Goal: Task Accomplishment & Management: Manage account settings

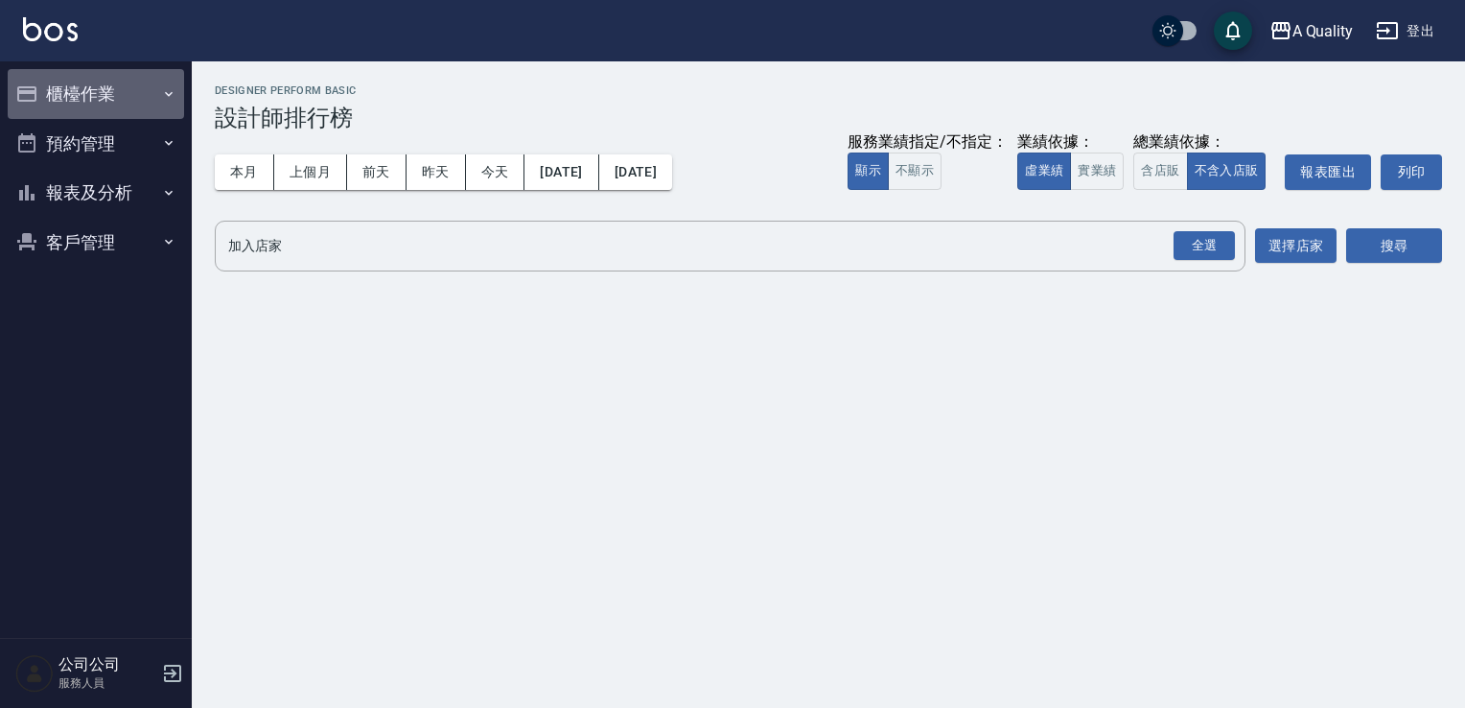
click at [82, 101] on button "櫃檯作業" at bounding box center [96, 94] width 176 height 50
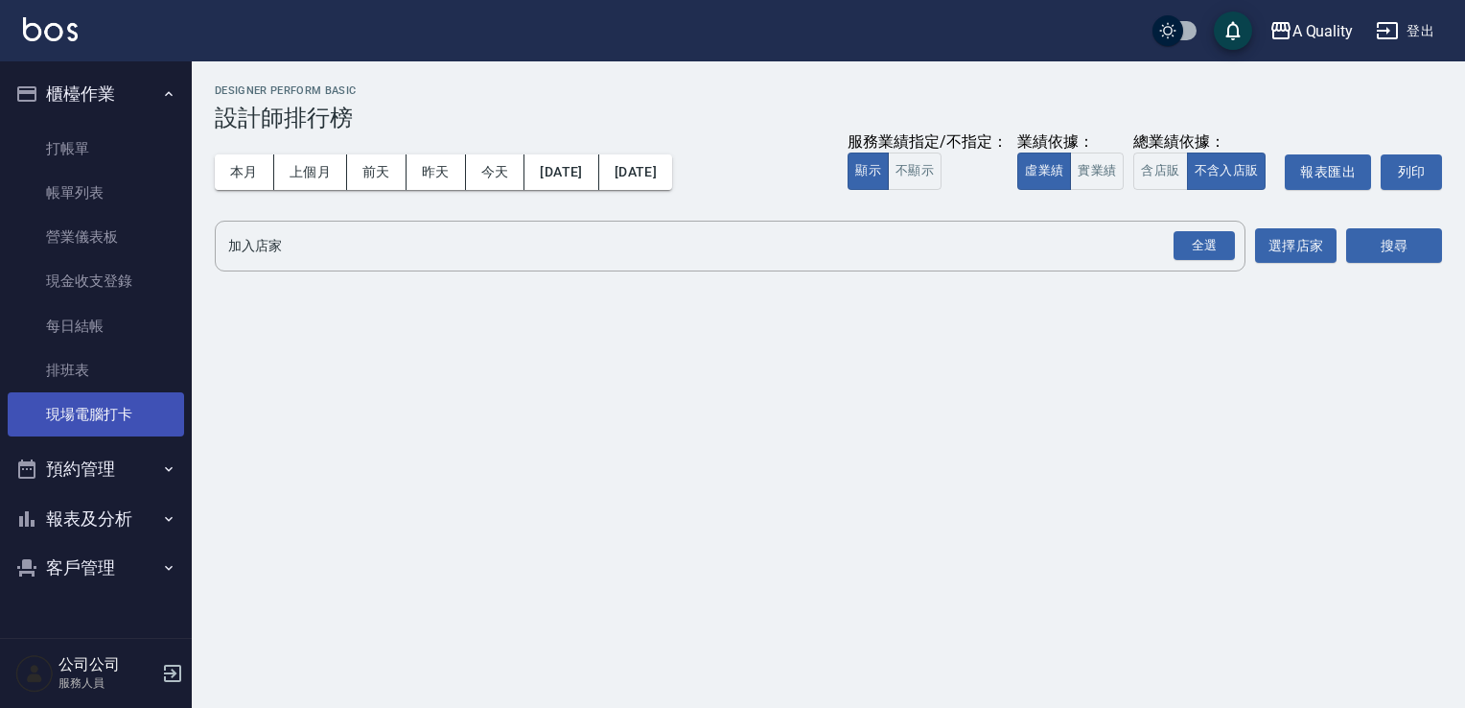
click at [107, 397] on link "現場電腦打卡" at bounding box center [96, 414] width 176 height 44
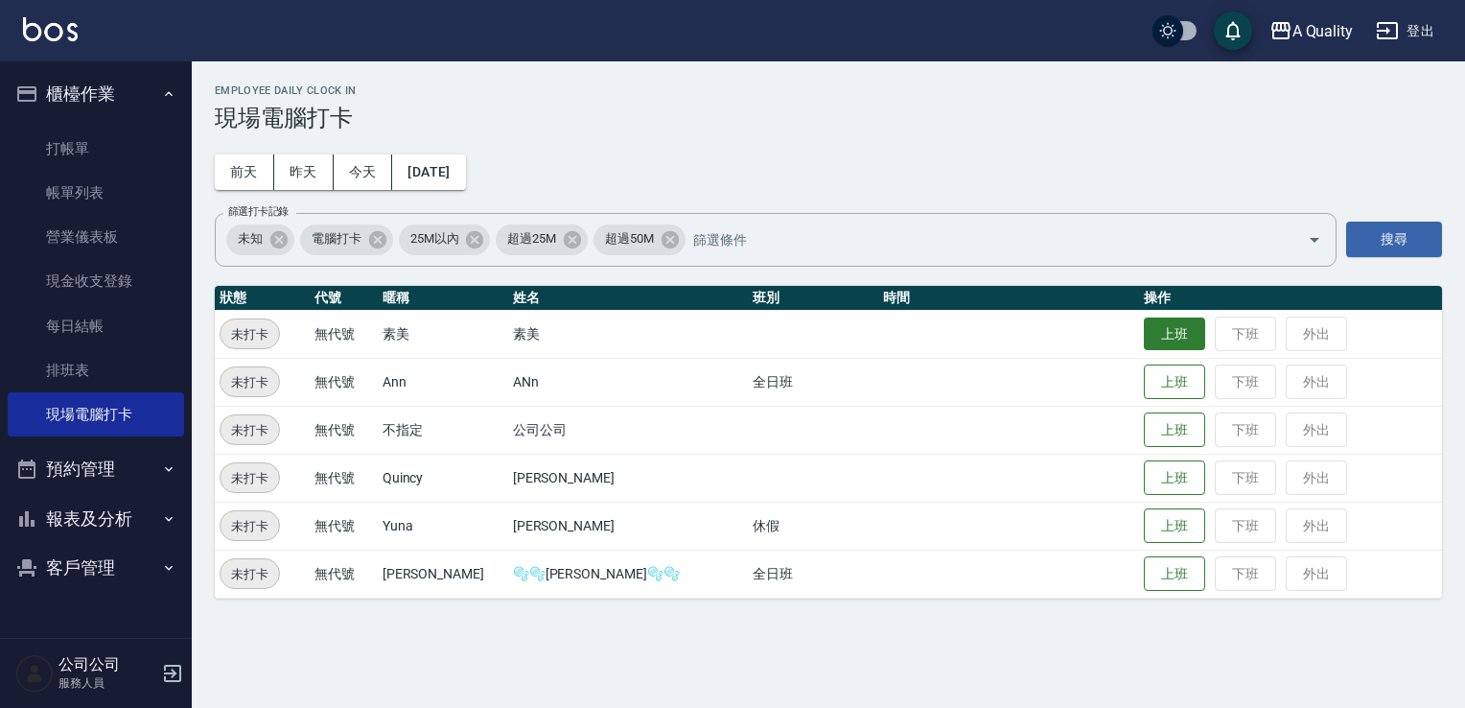
click at [1144, 336] on button "上班" at bounding box center [1174, 334] width 61 height 34
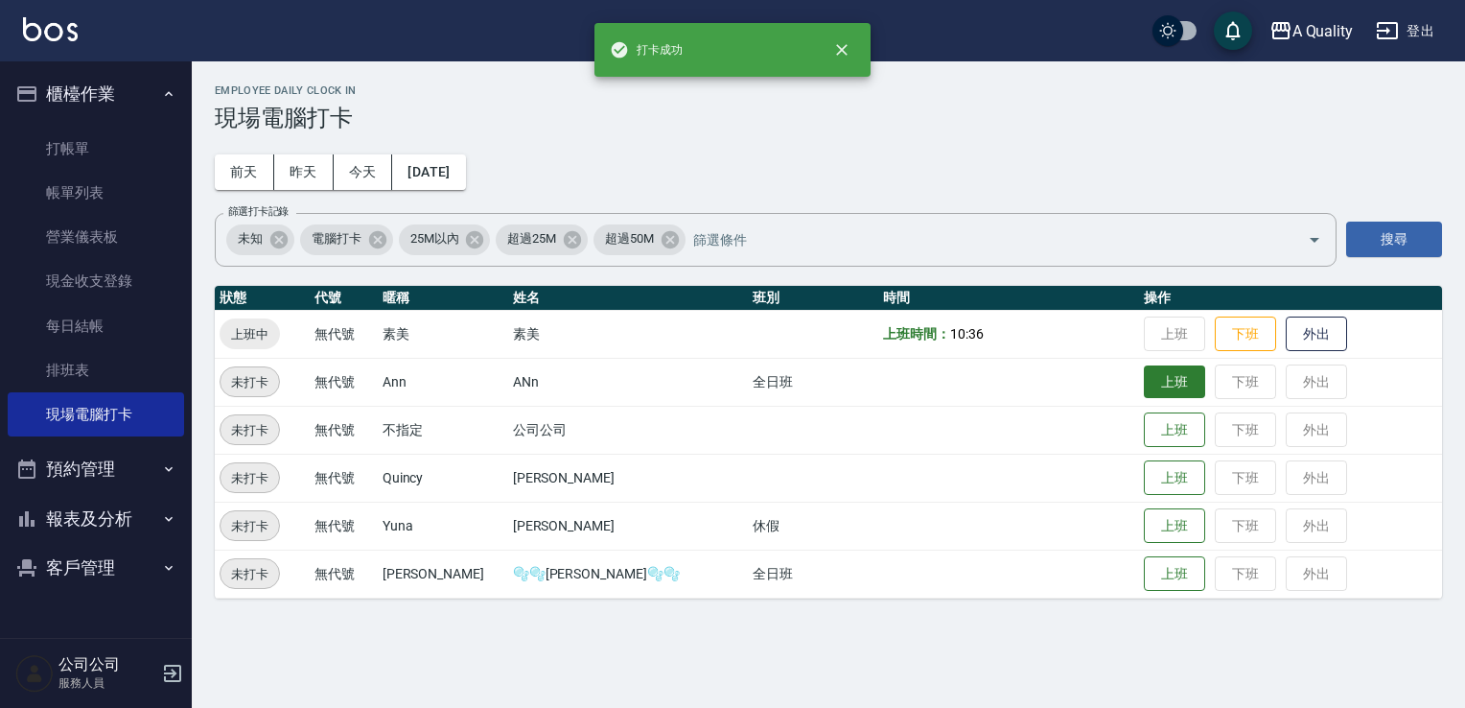
click at [1144, 384] on button "上班" at bounding box center [1174, 382] width 61 height 34
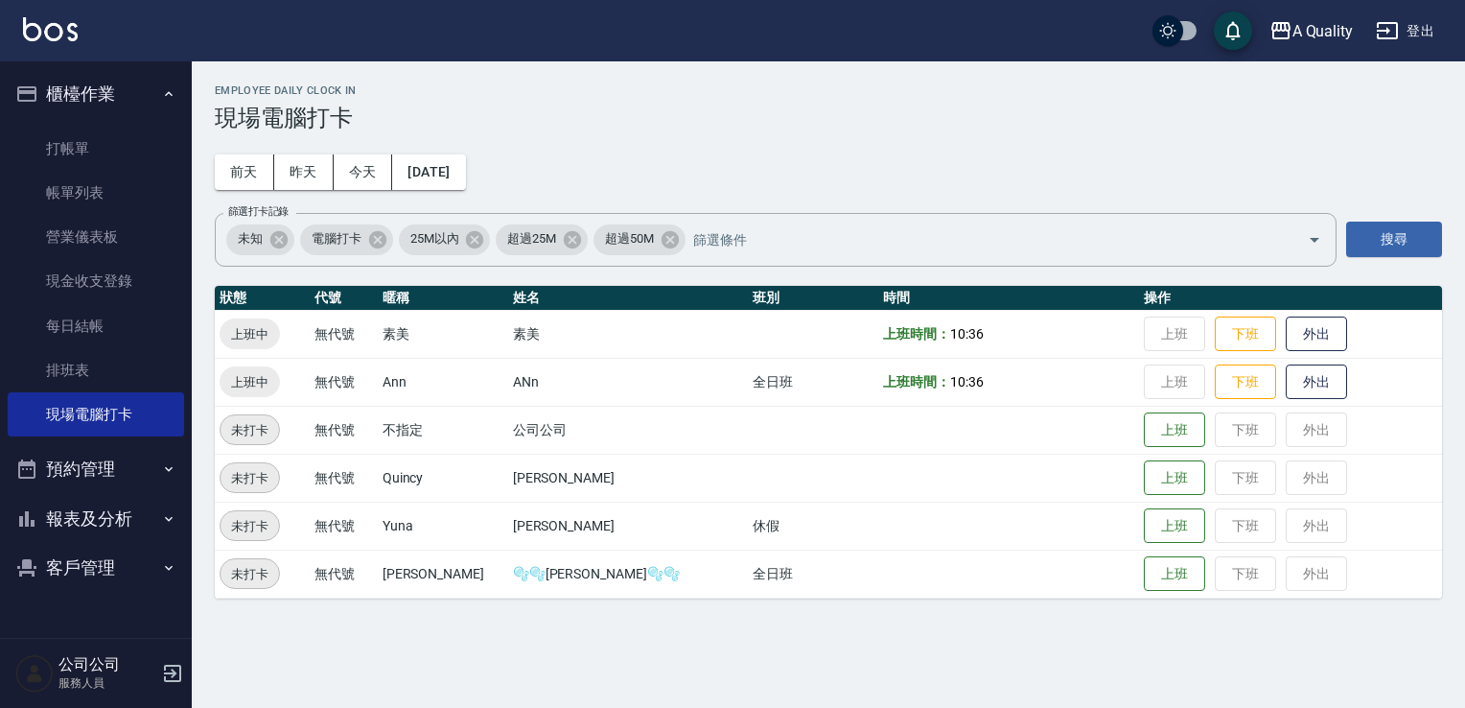
click at [112, 483] on button "預約管理" at bounding box center [96, 469] width 176 height 50
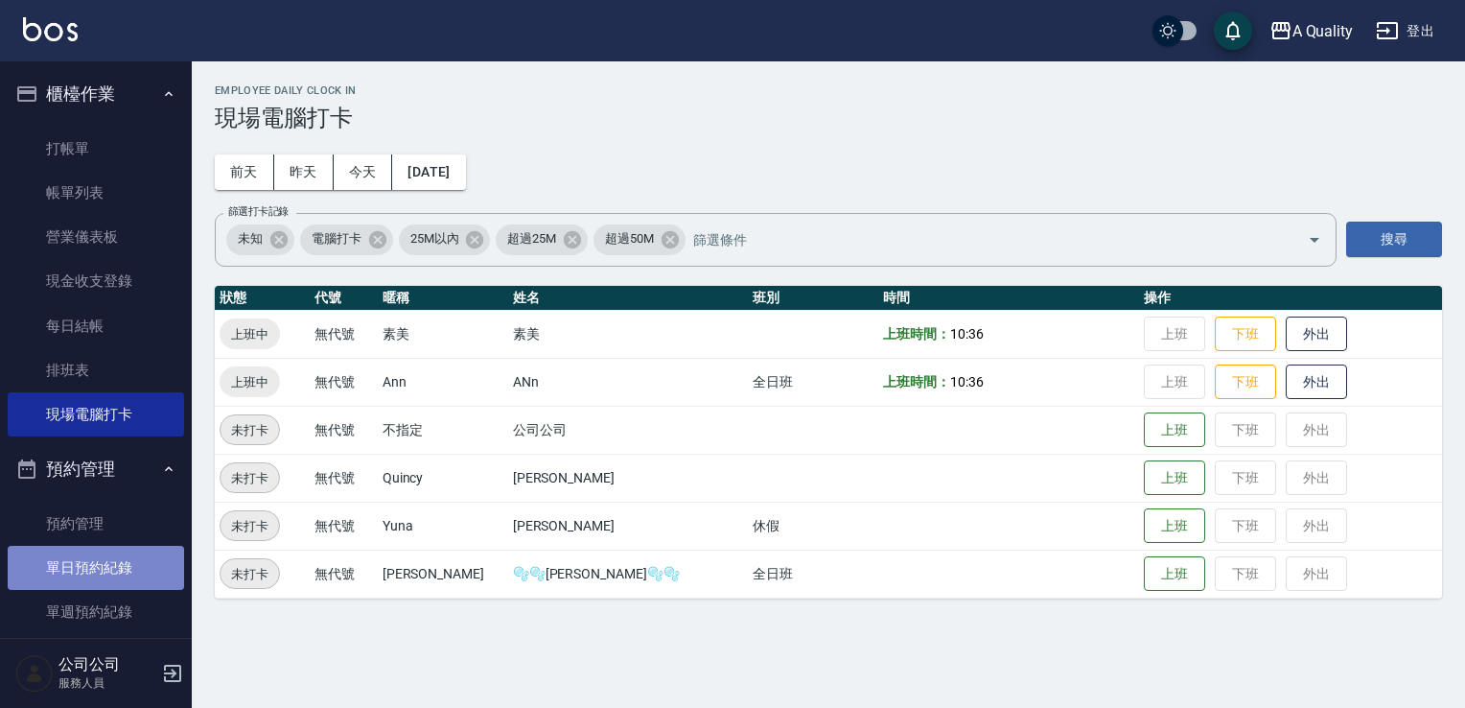
click at [107, 570] on link "單日預約紀錄" at bounding box center [96, 568] width 176 height 44
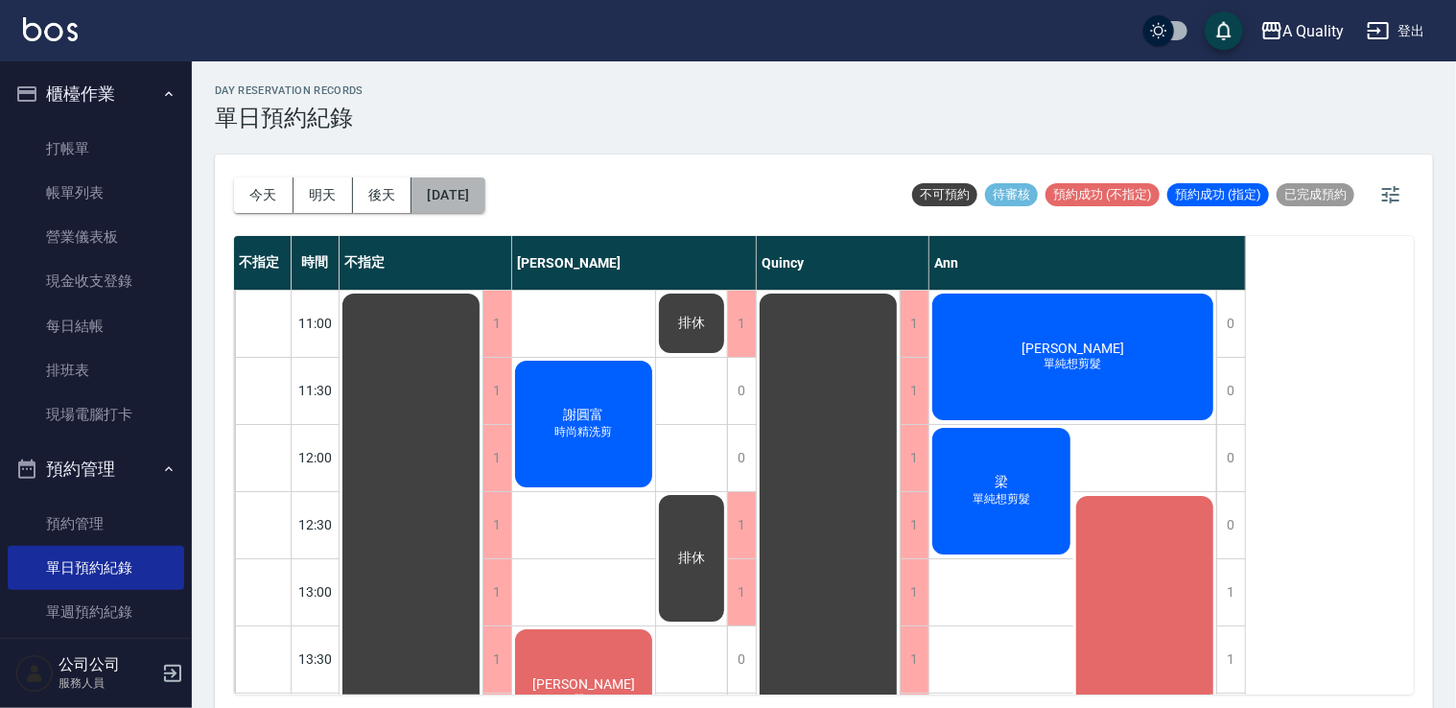
click at [484, 196] on button "[DATE]" at bounding box center [447, 194] width 73 height 35
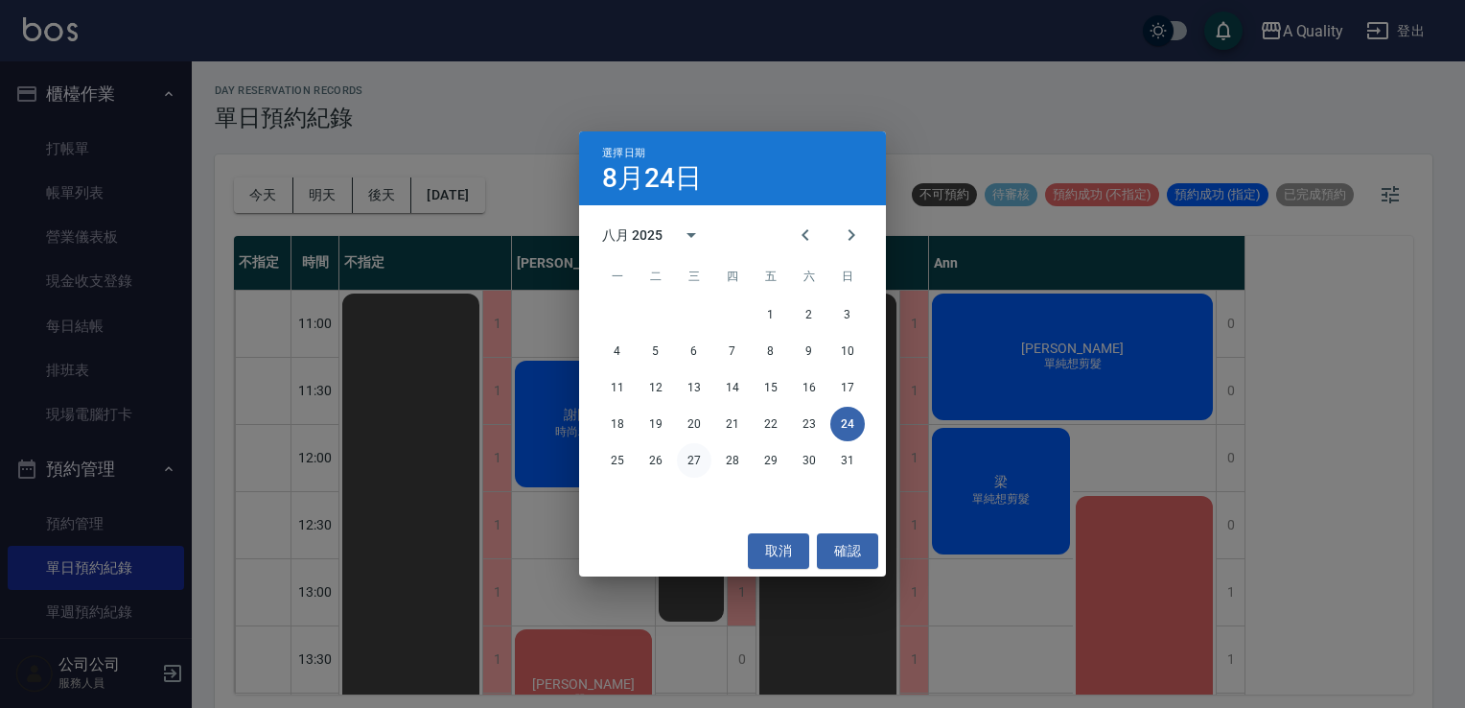
click at [698, 462] on button "27" at bounding box center [694, 460] width 35 height 35
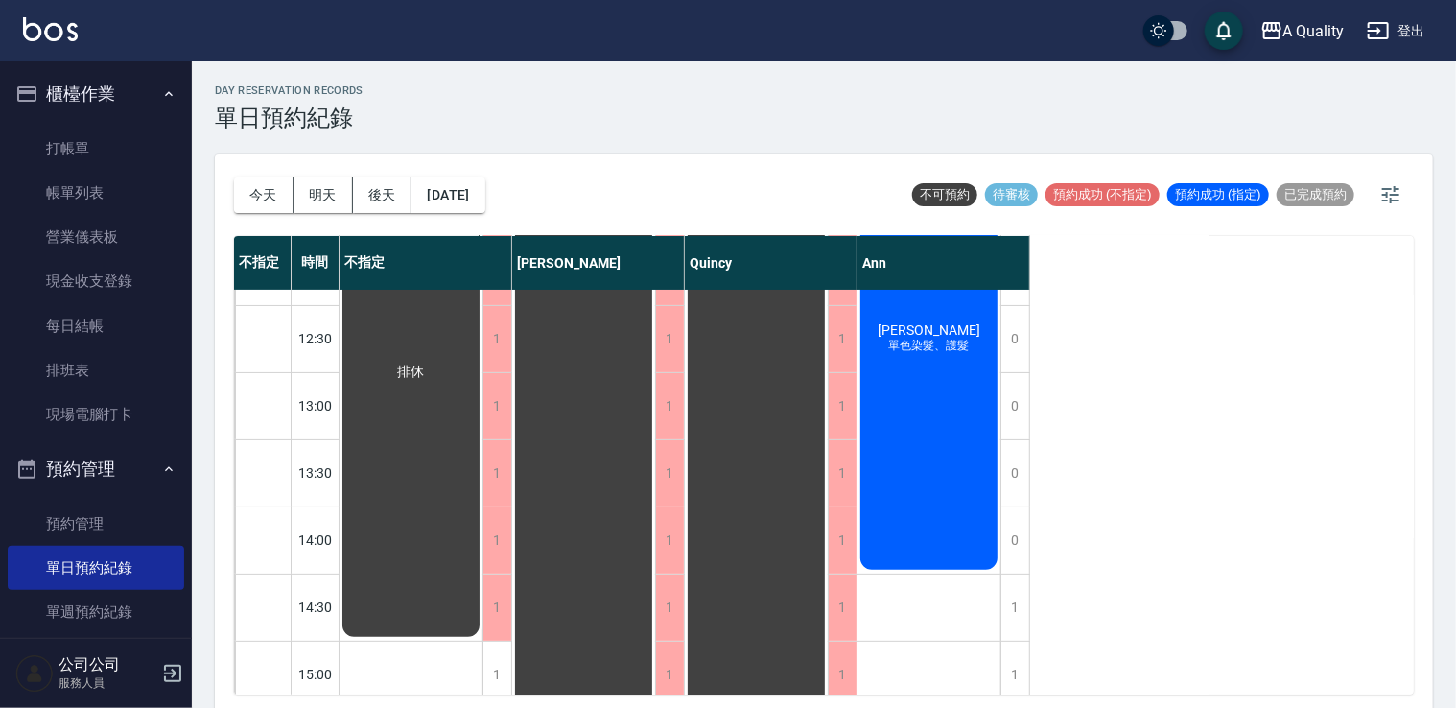
scroll to position [288, 0]
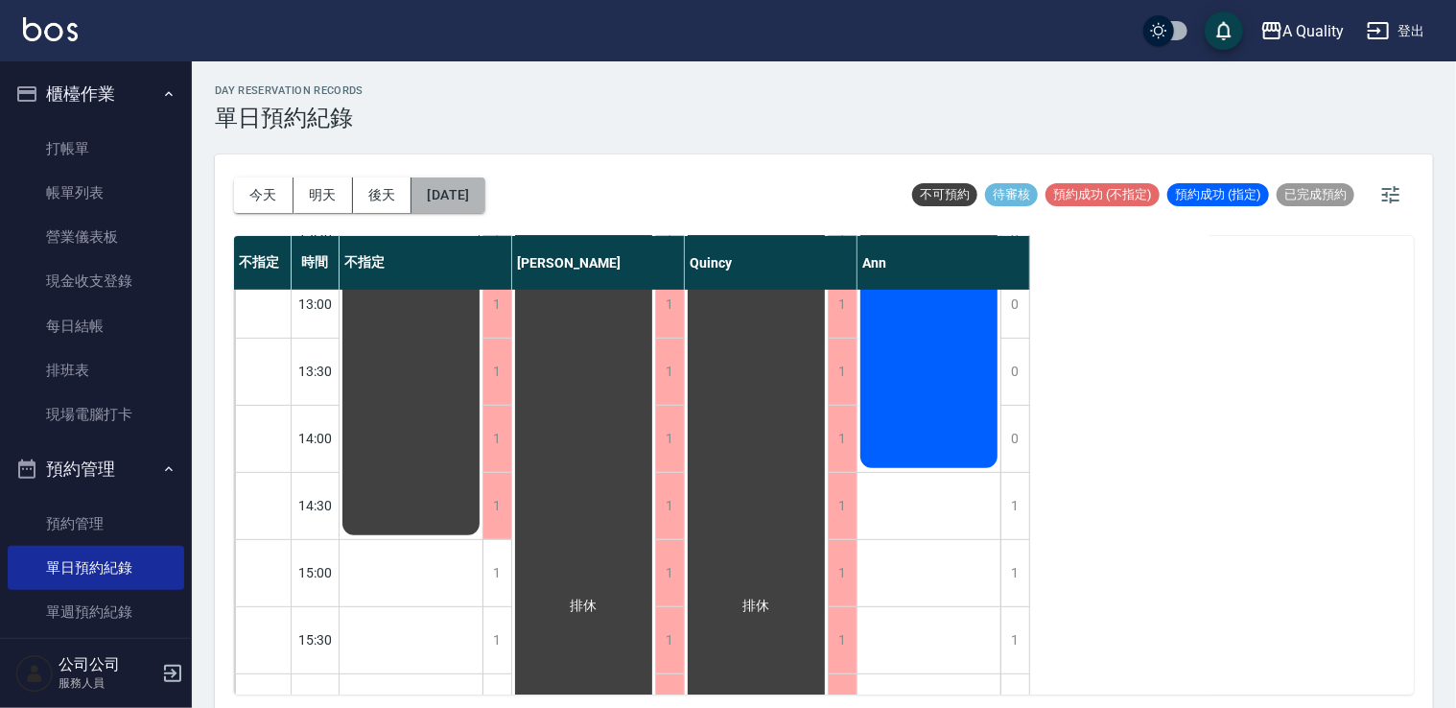
click at [484, 181] on button "[DATE]" at bounding box center [447, 194] width 73 height 35
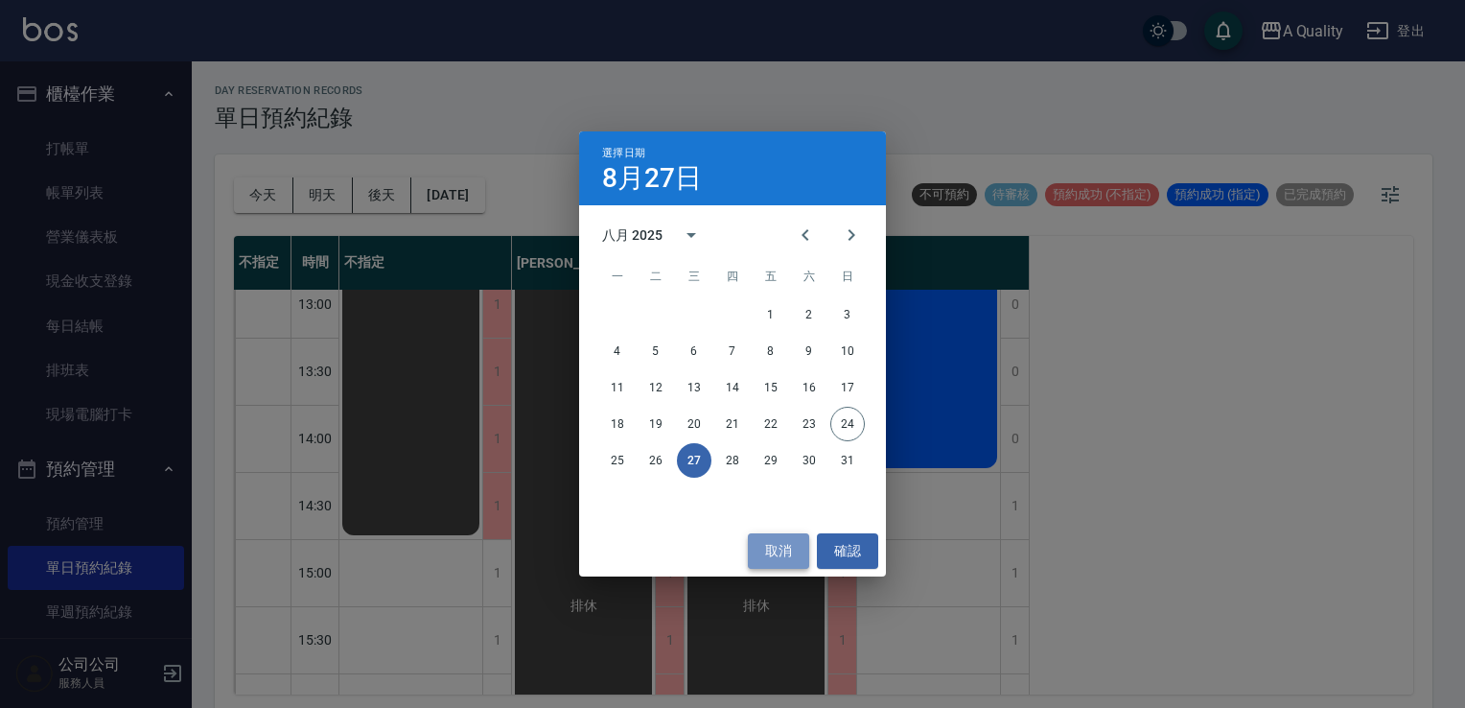
click at [788, 551] on button "取消" at bounding box center [778, 550] width 61 height 35
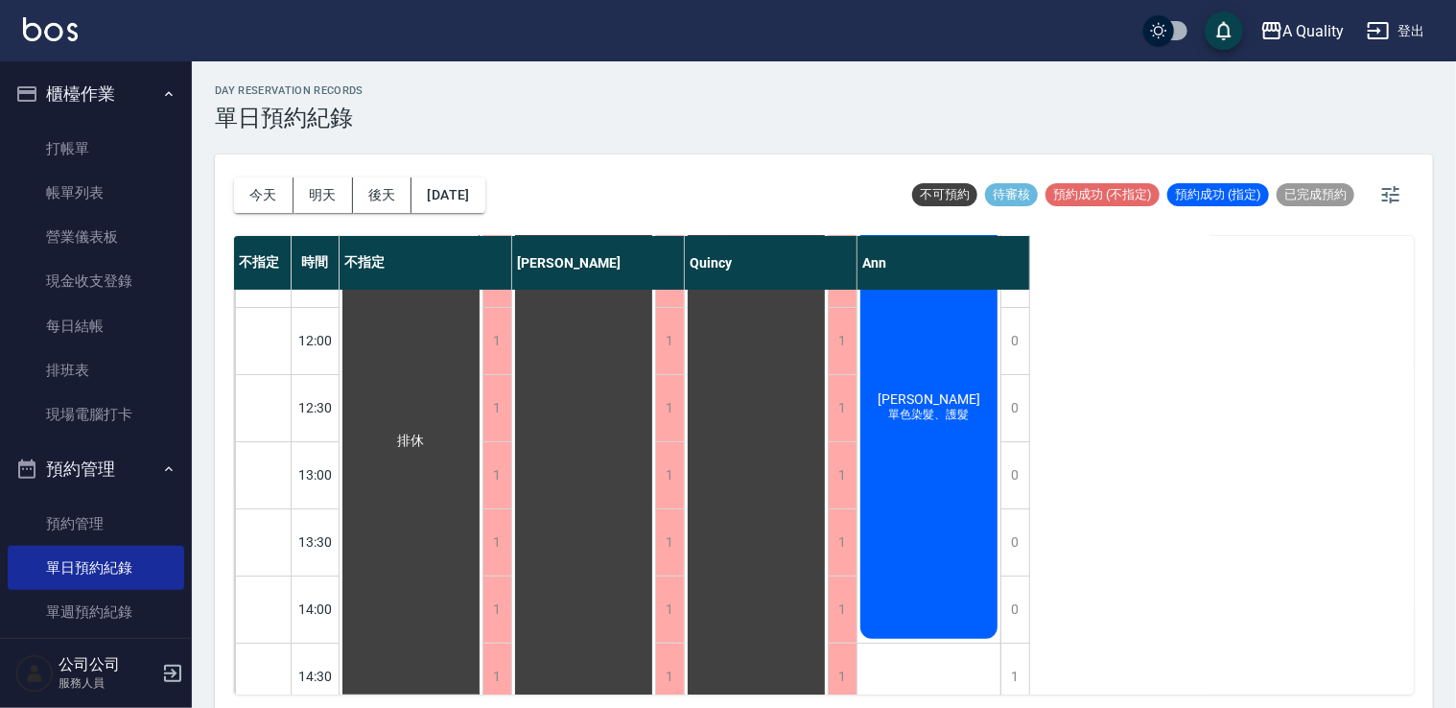
scroll to position [0, 0]
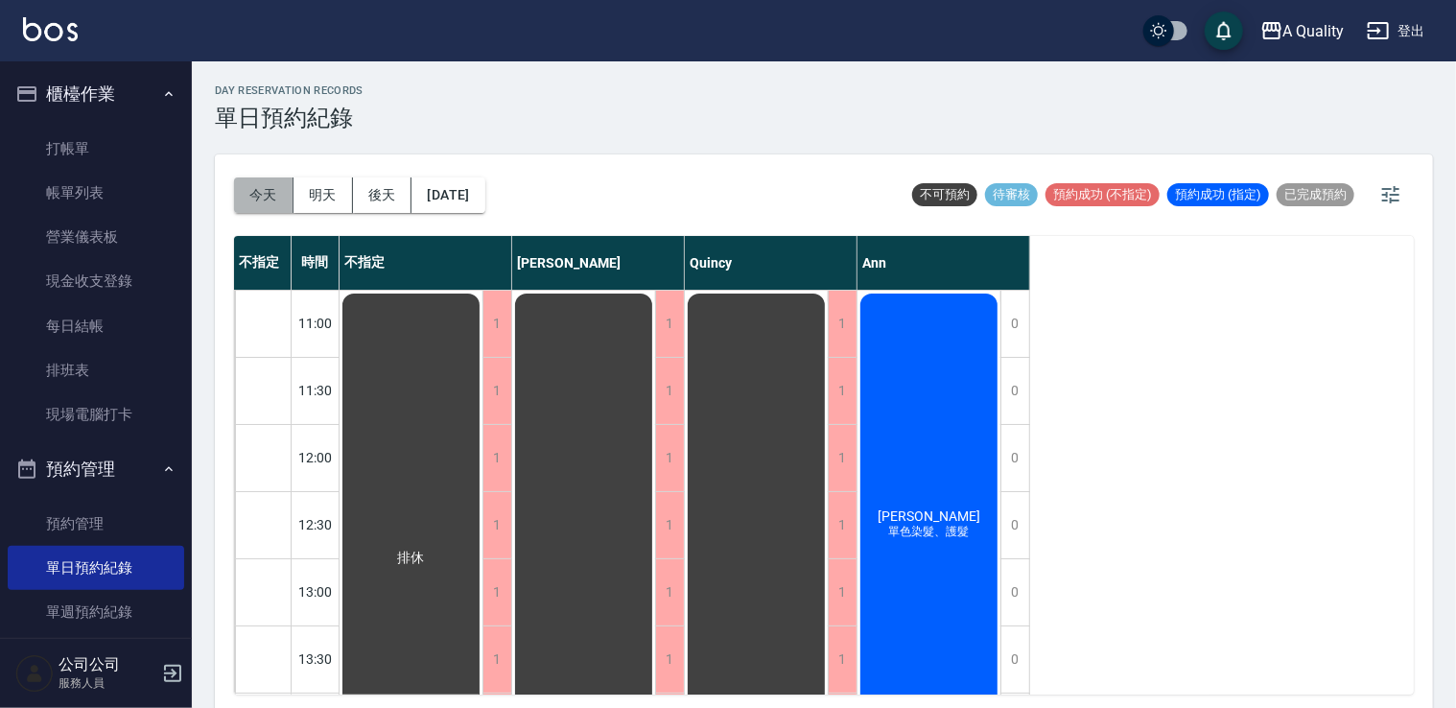
click at [276, 207] on button "今天" at bounding box center [263, 194] width 59 height 35
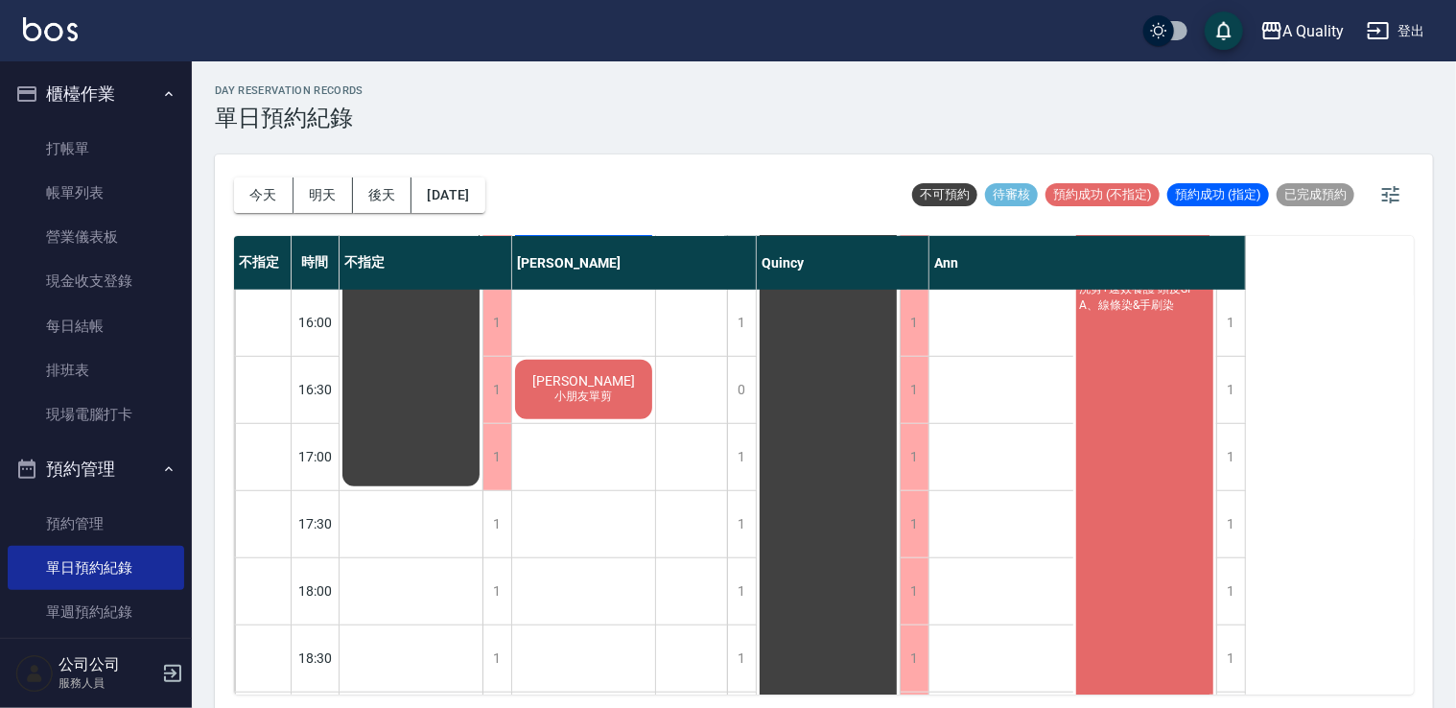
scroll to position [767, 0]
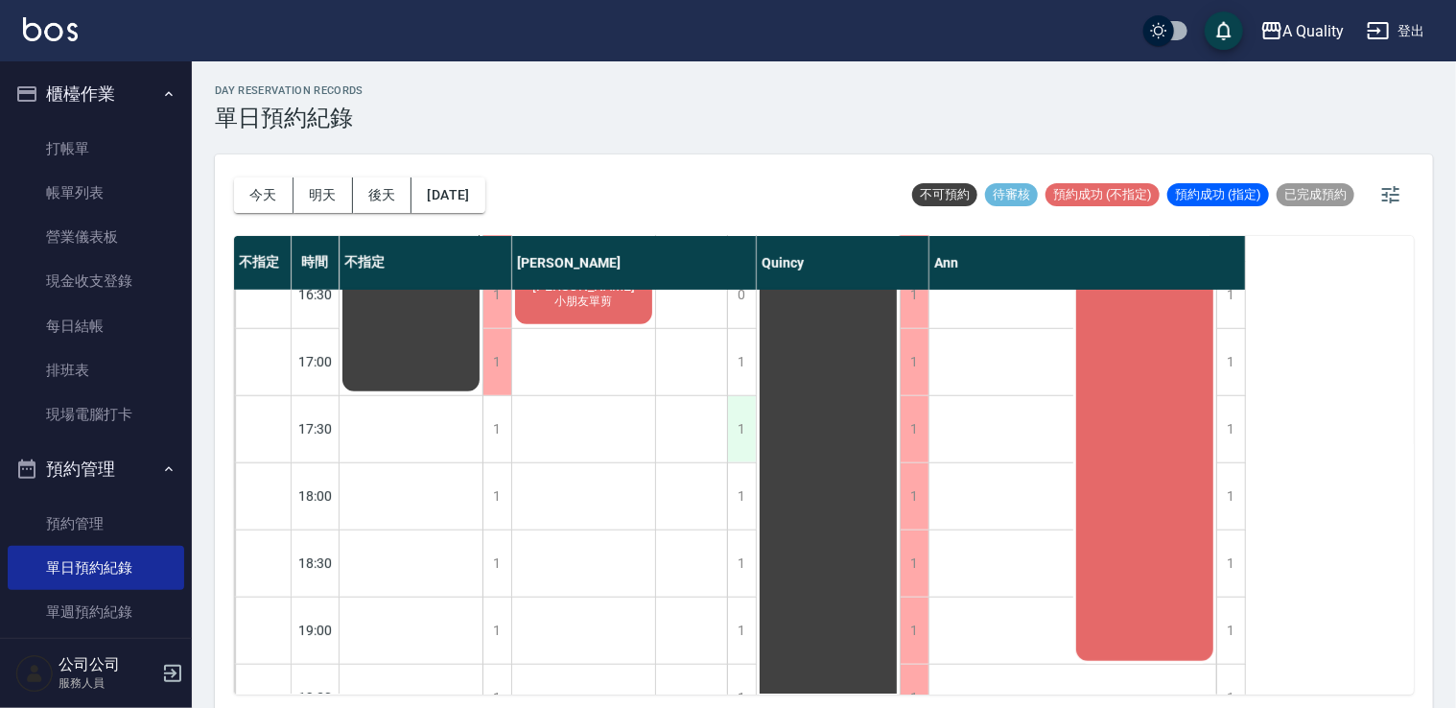
click at [736, 432] on div "1" at bounding box center [741, 429] width 29 height 66
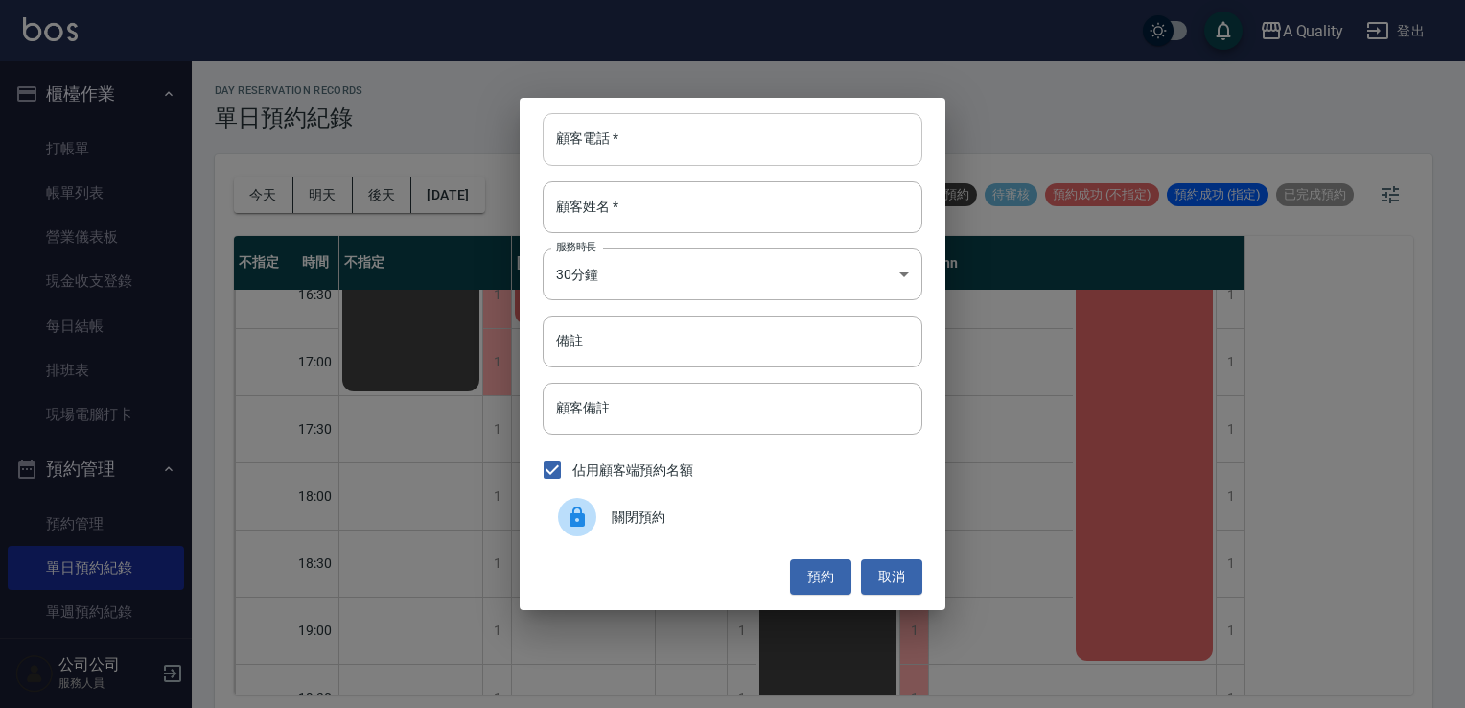
click at [645, 141] on input "顧客電話   *" at bounding box center [733, 139] width 380 height 52
type input "0987143582"
click at [618, 221] on input "顧客姓名   *" at bounding box center [733, 207] width 380 height 52
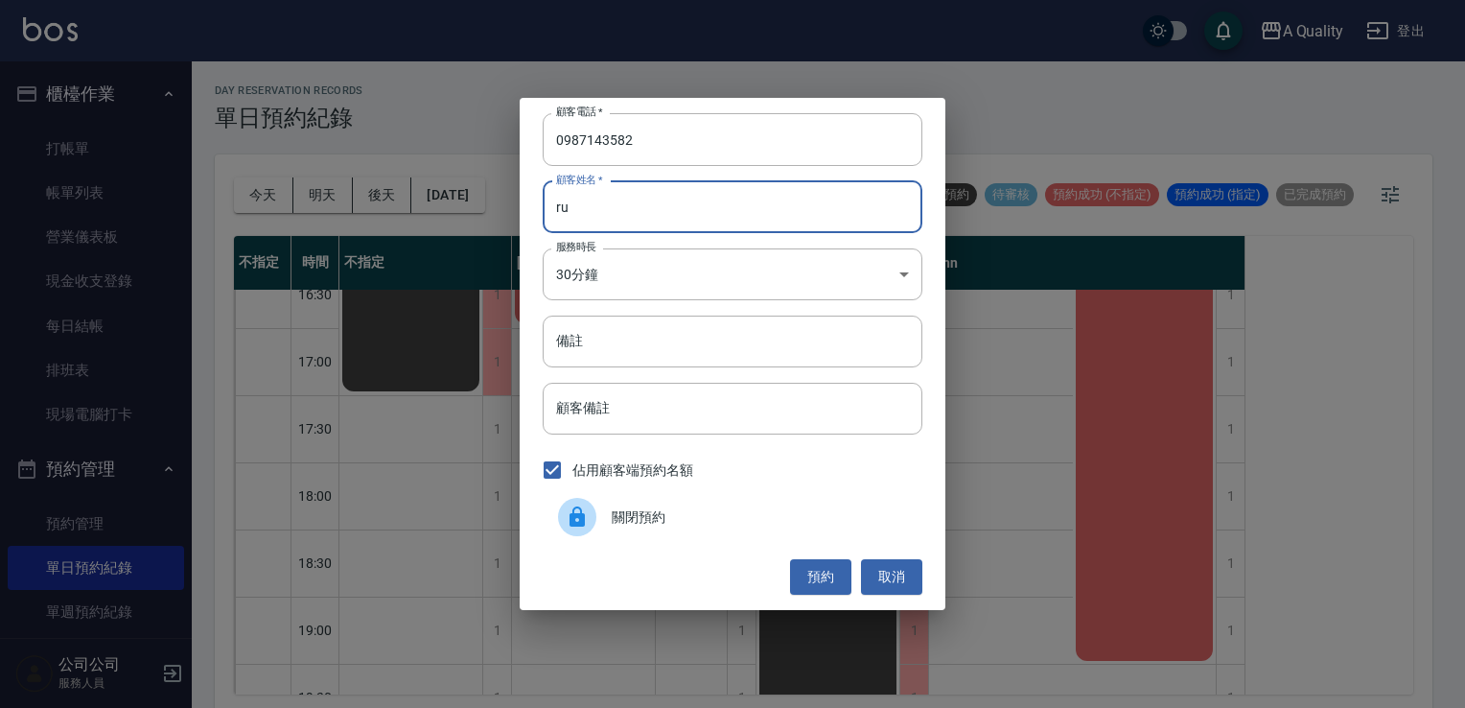
type input "r"
type input "獎"
type input "奨"
type input "蔣"
click at [612, 359] on input "備註" at bounding box center [733, 341] width 380 height 52
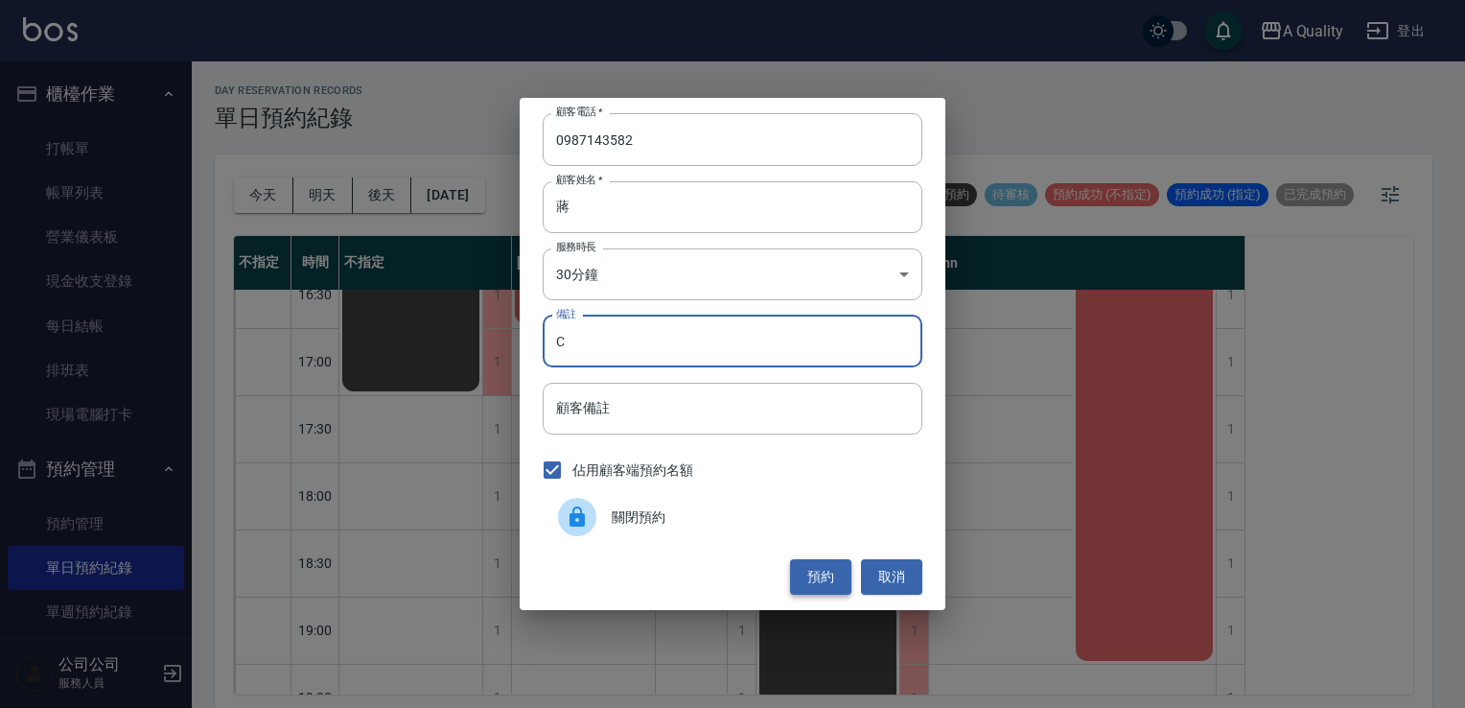
type input "C"
click at [829, 585] on button "預約" at bounding box center [820, 576] width 61 height 35
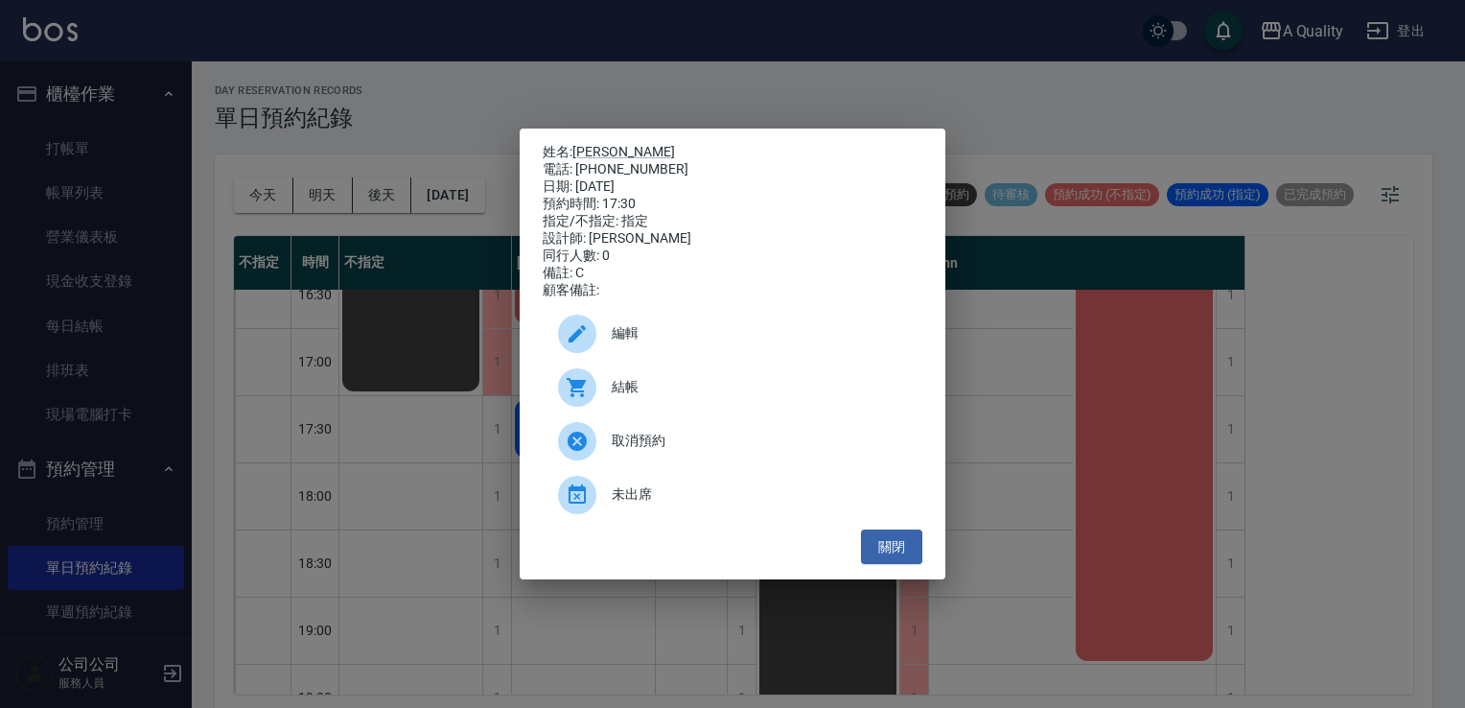
click at [644, 338] on span "編輯" at bounding box center [759, 333] width 295 height 20
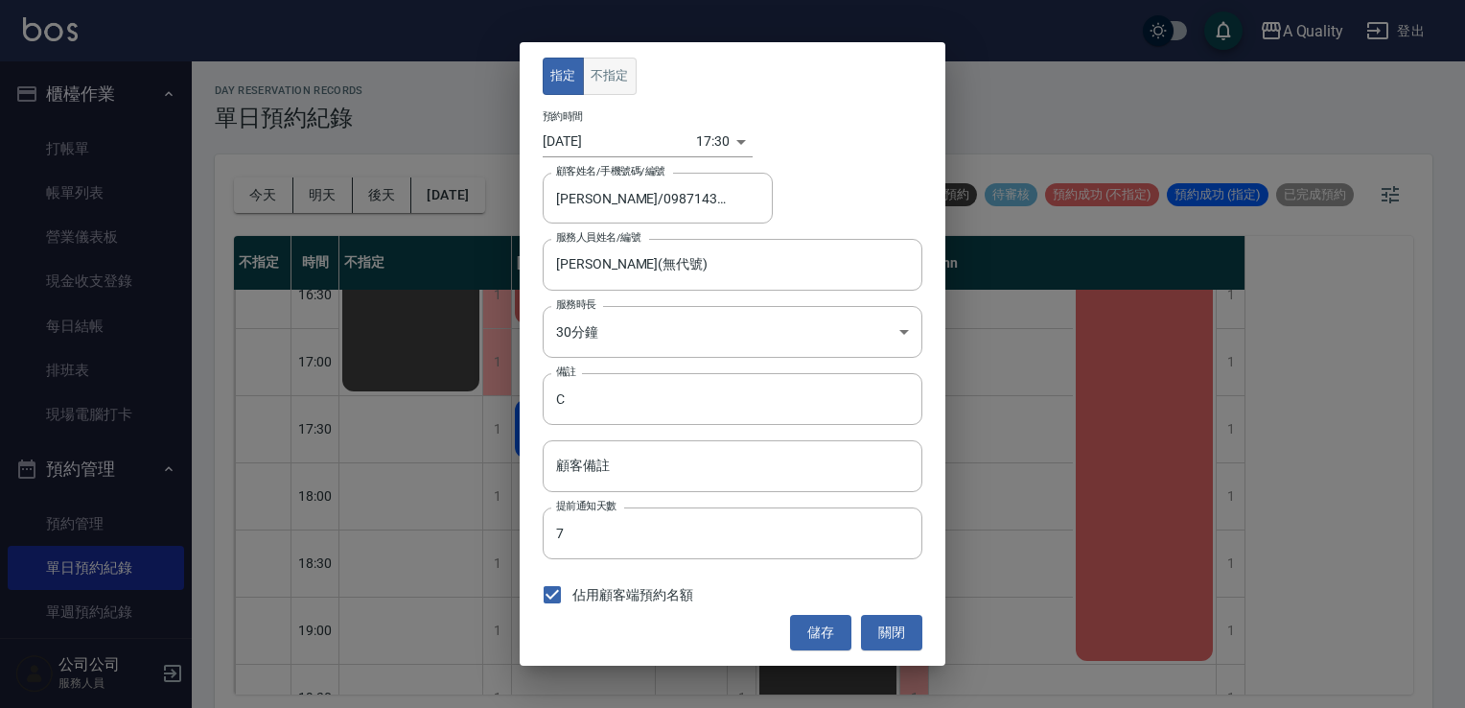
click at [633, 59] on button "不指定" at bounding box center [610, 76] width 54 height 37
click at [619, 71] on button "不指定" at bounding box center [610, 76] width 54 height 37
drag, startPoint x: 621, startPoint y: 64, endPoint x: 715, endPoint y: 291, distance: 245.0
click at [621, 69] on button "不指定" at bounding box center [610, 76] width 54 height 37
click at [840, 639] on button "儲存" at bounding box center [820, 632] width 61 height 35
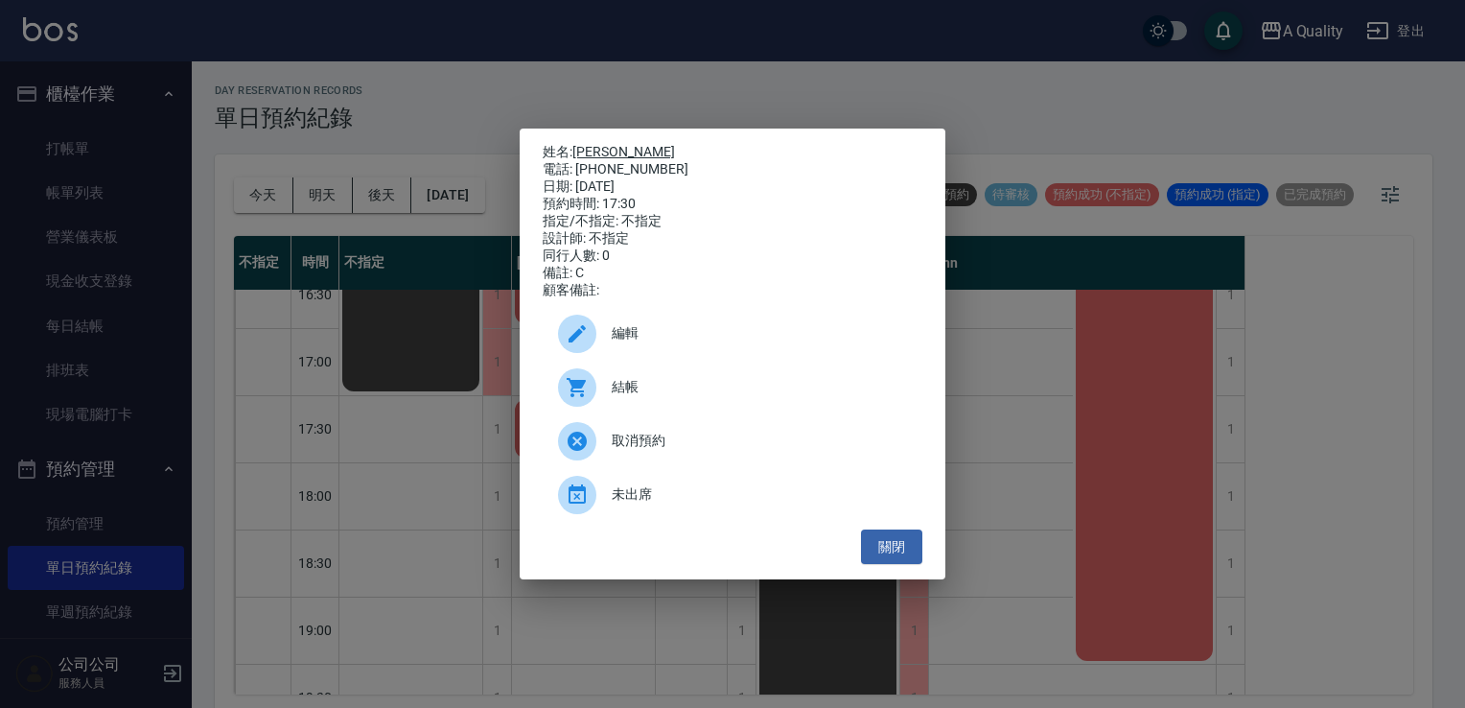
click at [589, 144] on link "[PERSON_NAME]" at bounding box center [623, 151] width 103 height 15
drag, startPoint x: 900, startPoint y: 565, endPoint x: 894, endPoint y: 550, distance: 15.9
click at [894, 550] on button "關閉" at bounding box center [891, 546] width 61 height 35
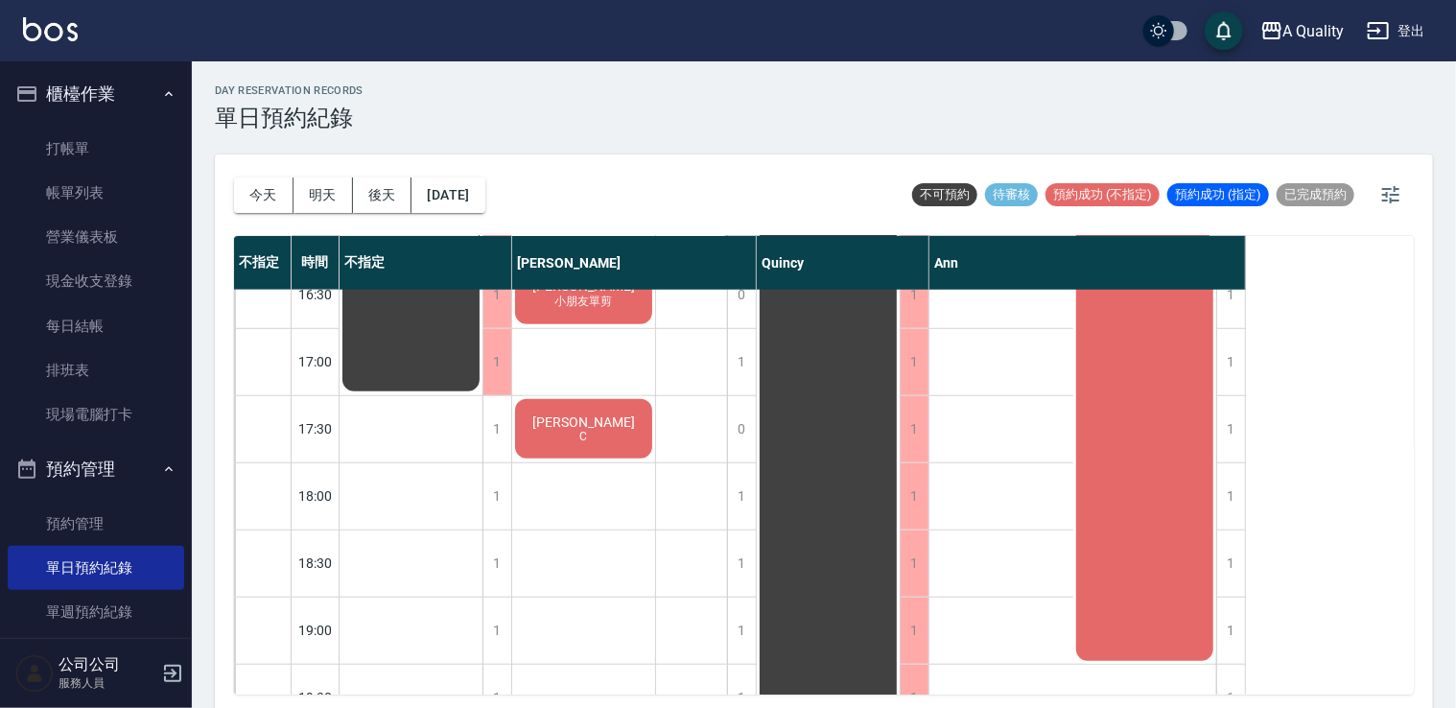
drag, startPoint x: 603, startPoint y: 486, endPoint x: 601, endPoint y: 469, distance: 17.4
click at [604, 485] on div "[PERSON_NAME] 時尚精洗剪 [PERSON_NAME]S 單C [PERSON_NAME] 資生堂深層洗髮 張S 小朋友單剪 [PERSON_NA…" at bounding box center [584, 126] width 144 height 1208
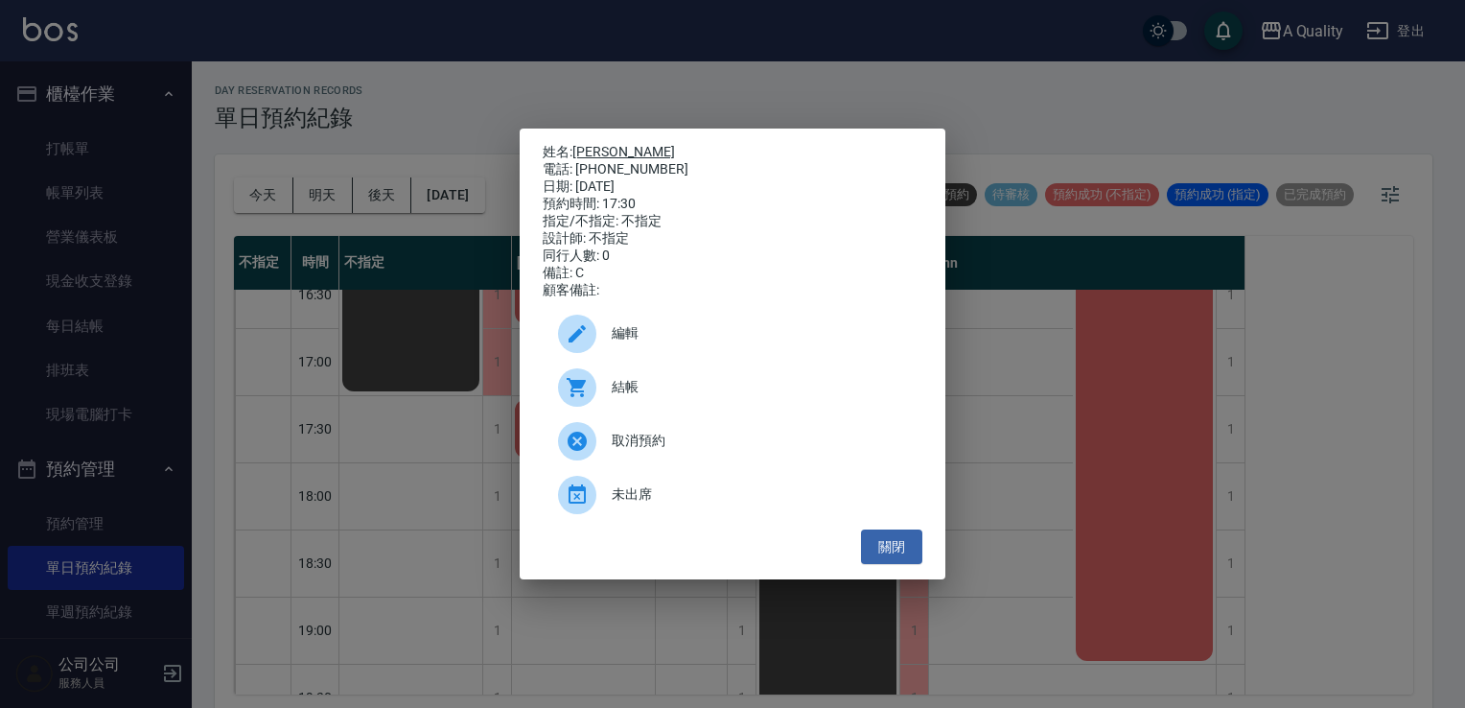
click at [582, 151] on link "[PERSON_NAME]" at bounding box center [623, 151] width 103 height 15
click at [906, 551] on button "關閉" at bounding box center [891, 546] width 61 height 35
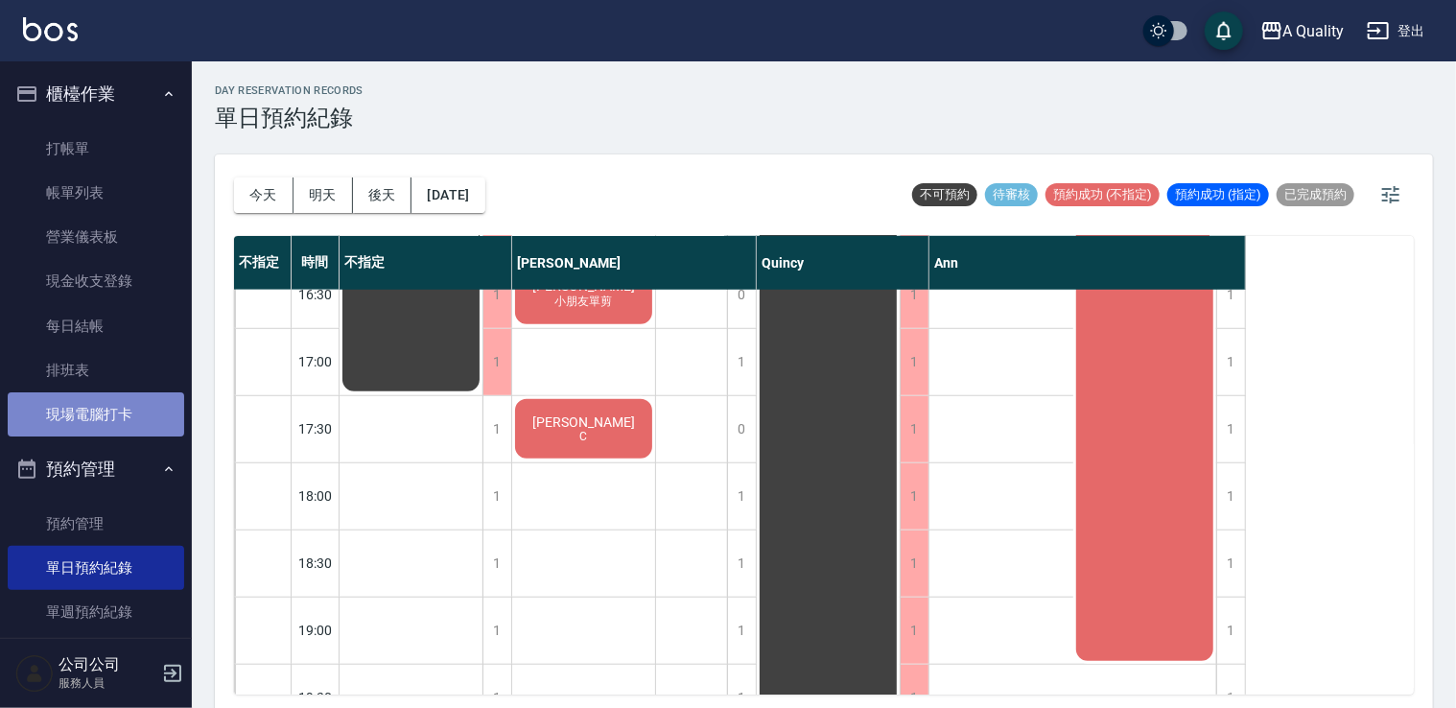
click at [126, 404] on link "現場電腦打卡" at bounding box center [96, 414] width 176 height 44
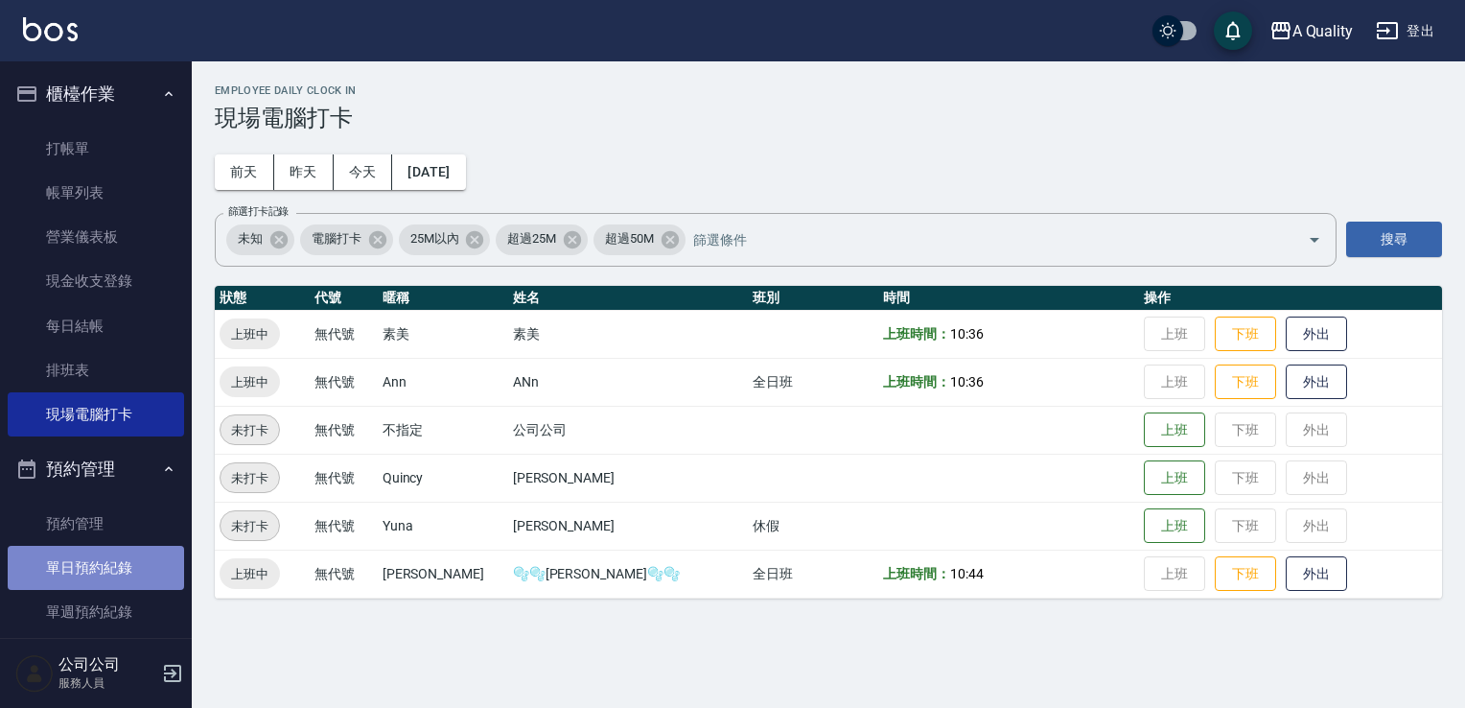
click at [102, 575] on link "單日預約紀錄" at bounding box center [96, 568] width 176 height 44
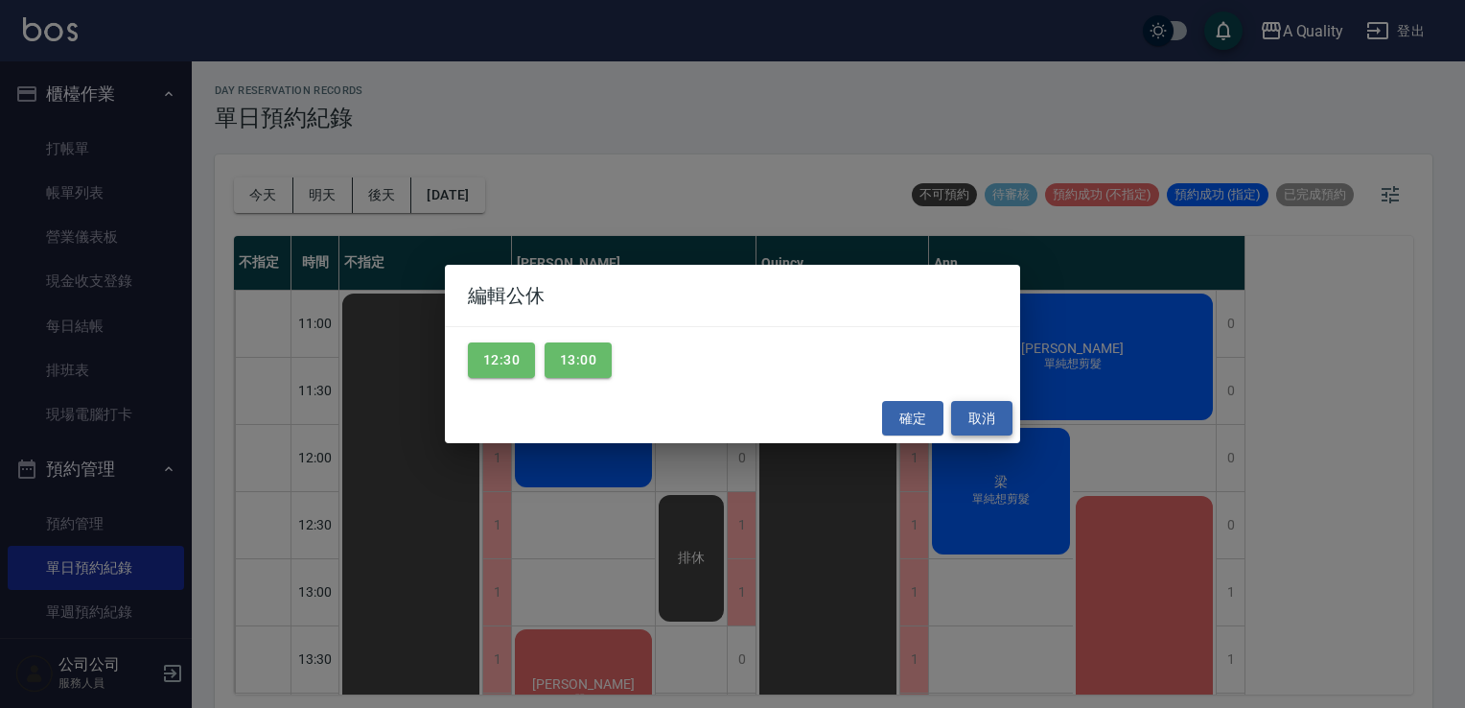
click at [998, 421] on button "取消" at bounding box center [981, 418] width 61 height 35
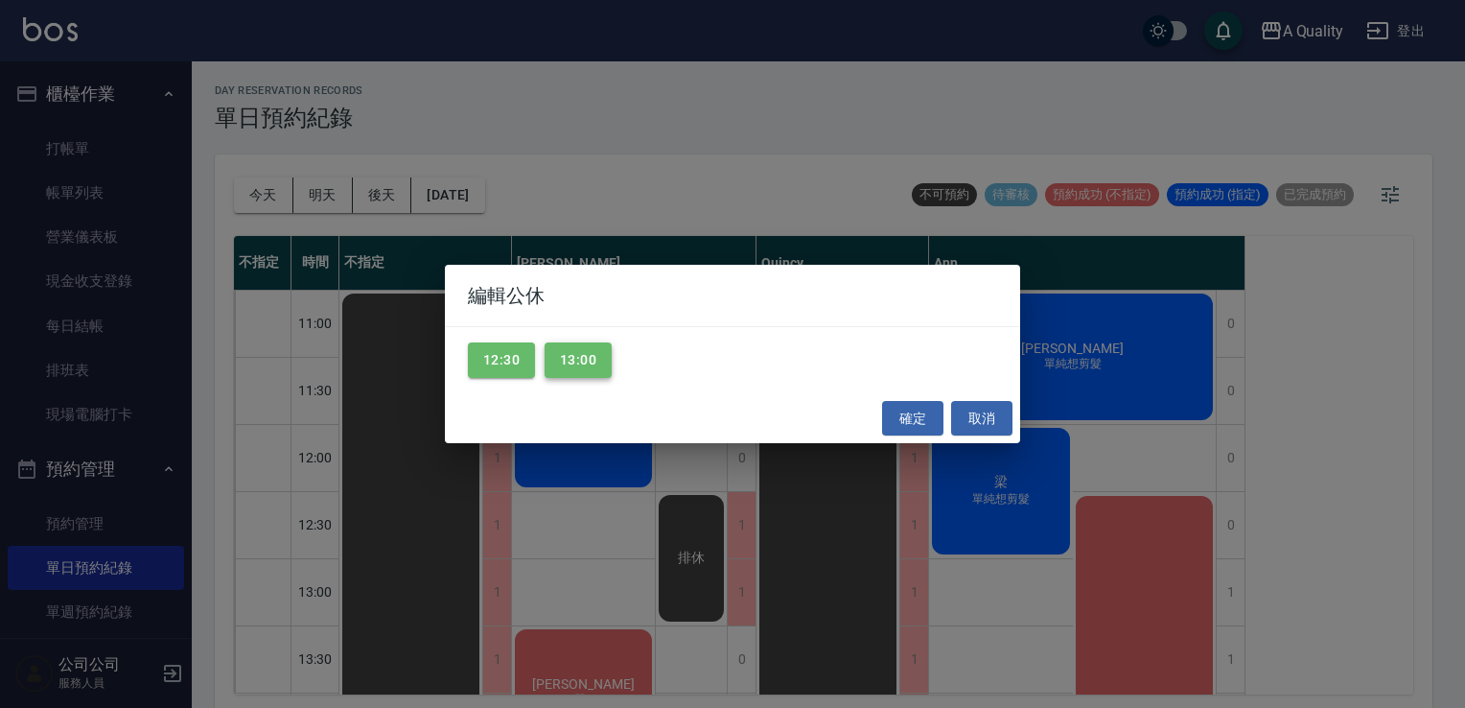
click at [598, 359] on button "13:00" at bounding box center [578, 359] width 67 height 35
drag, startPoint x: 905, startPoint y: 425, endPoint x: 859, endPoint y: 475, distance: 67.9
click at [905, 424] on button "確定" at bounding box center [912, 418] width 61 height 35
